Goal: Transaction & Acquisition: Purchase product/service

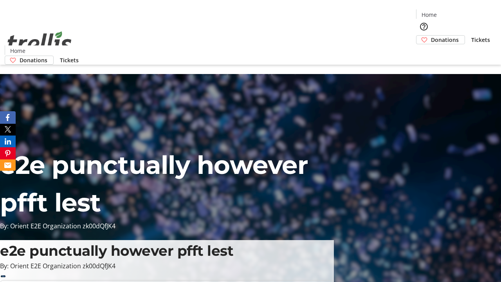
click at [431, 36] on span "Donations" at bounding box center [445, 40] width 28 height 8
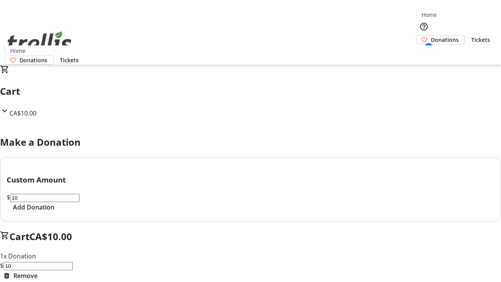
select select "CA"
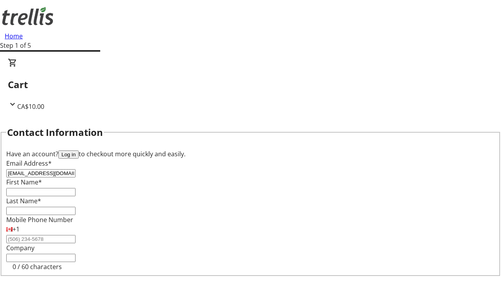
type input "[EMAIL_ADDRESS][DOMAIN_NAME]"
type input "[GEOGRAPHIC_DATA]"
type input "[PERSON_NAME]"
type input "[STREET_ADDRESS][PERSON_NAME]"
type input "Kelowna"
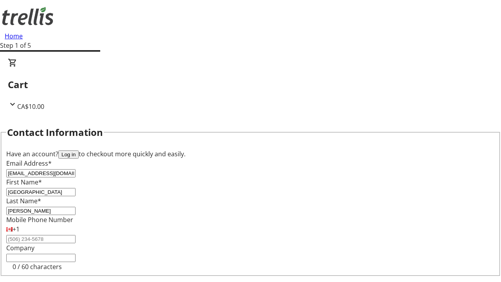
select select "BC"
type input "Kelowna"
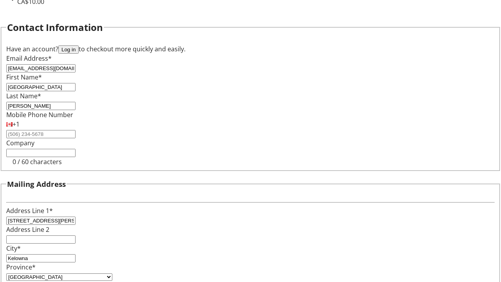
type input "V1Y 0C2"
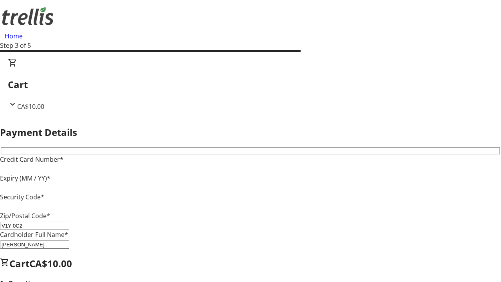
type input "V1Y 0C2"
